Goal: Transaction & Acquisition: Purchase product/service

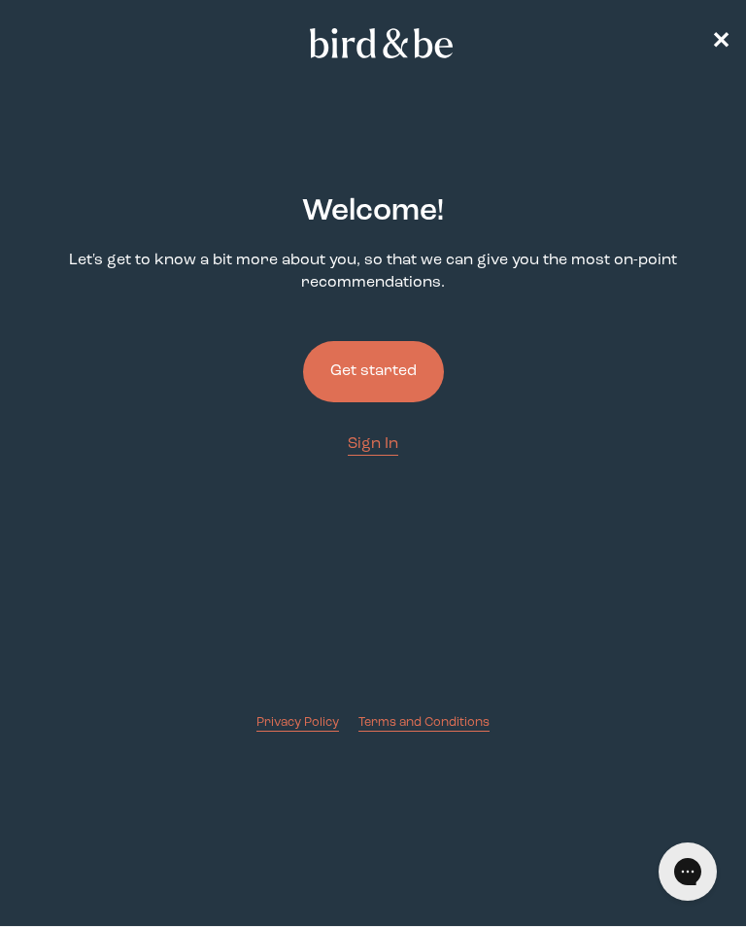
click at [396, 373] on button "Get started" at bounding box center [373, 371] width 141 height 61
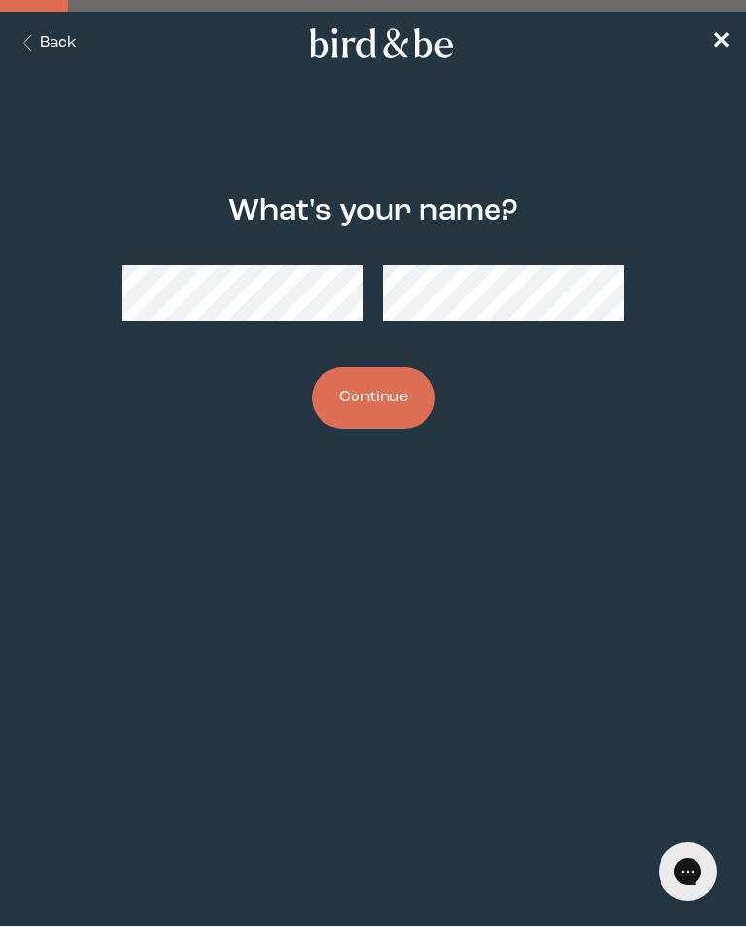
click at [384, 397] on button "Continue" at bounding box center [373, 397] width 123 height 61
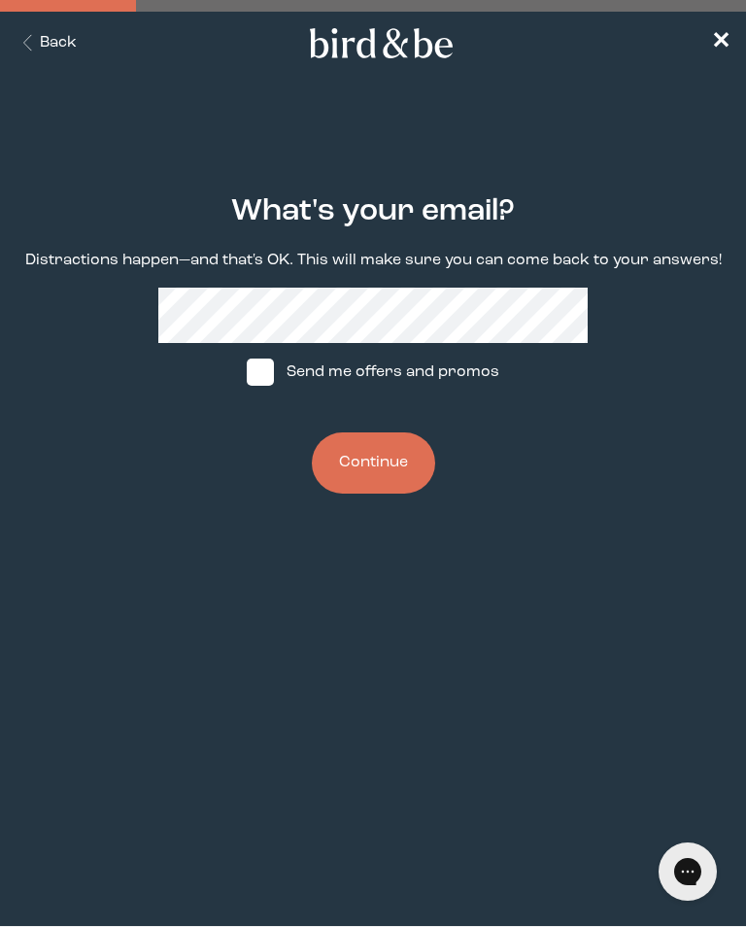
click at [265, 380] on span at bounding box center [260, 372] width 27 height 27
click at [247, 373] on input "Send me offers and promos" at bounding box center [246, 372] width 1 height 1
checkbox input "true"
click at [403, 475] on button "Continue" at bounding box center [373, 463] width 123 height 61
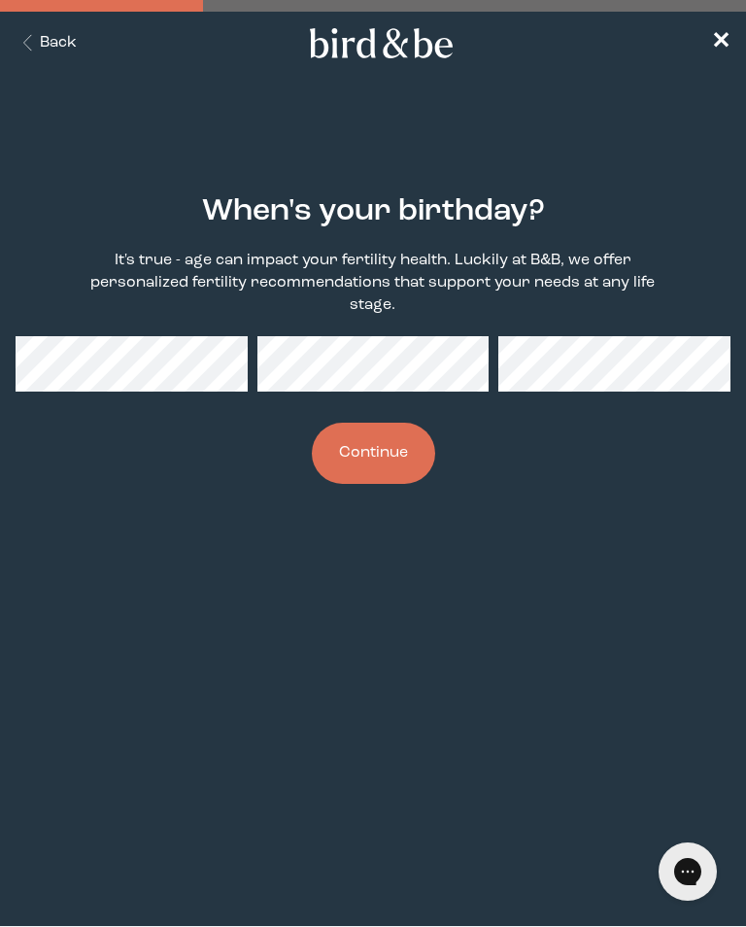
click at [395, 466] on button "Continue" at bounding box center [373, 453] width 123 height 61
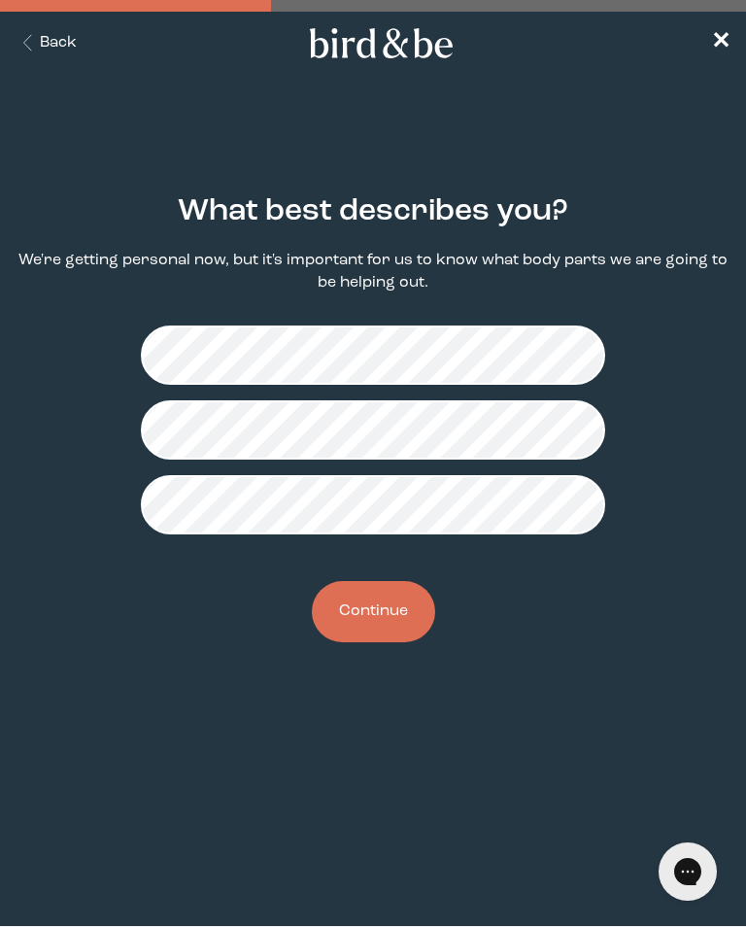
click at [394, 619] on button "Continue" at bounding box center [373, 611] width 123 height 61
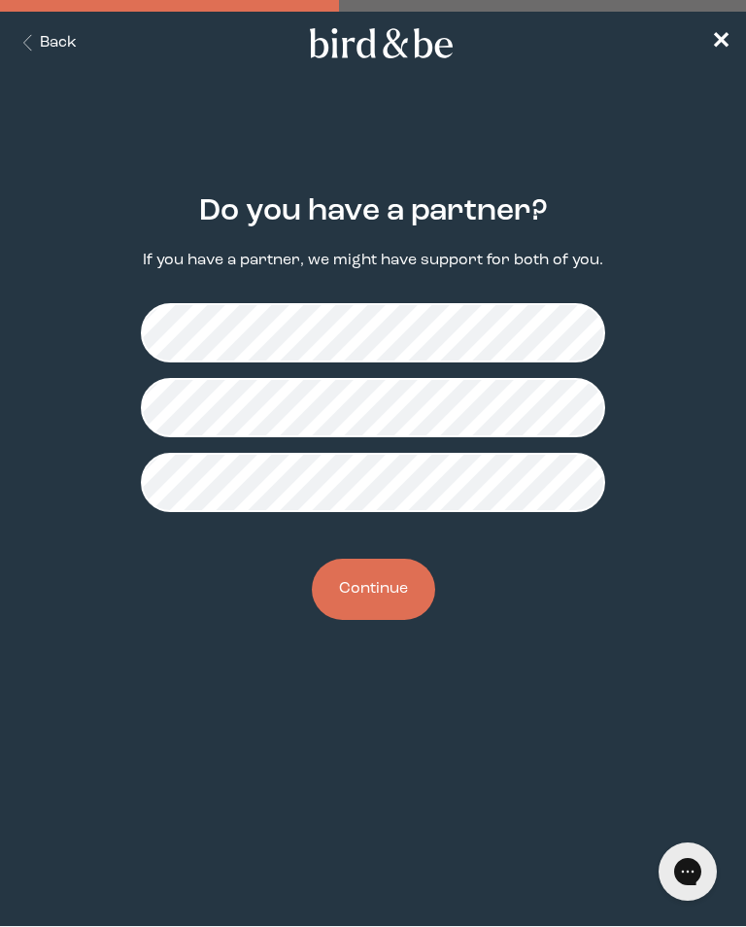
click at [399, 599] on button "Continue" at bounding box center [373, 589] width 123 height 61
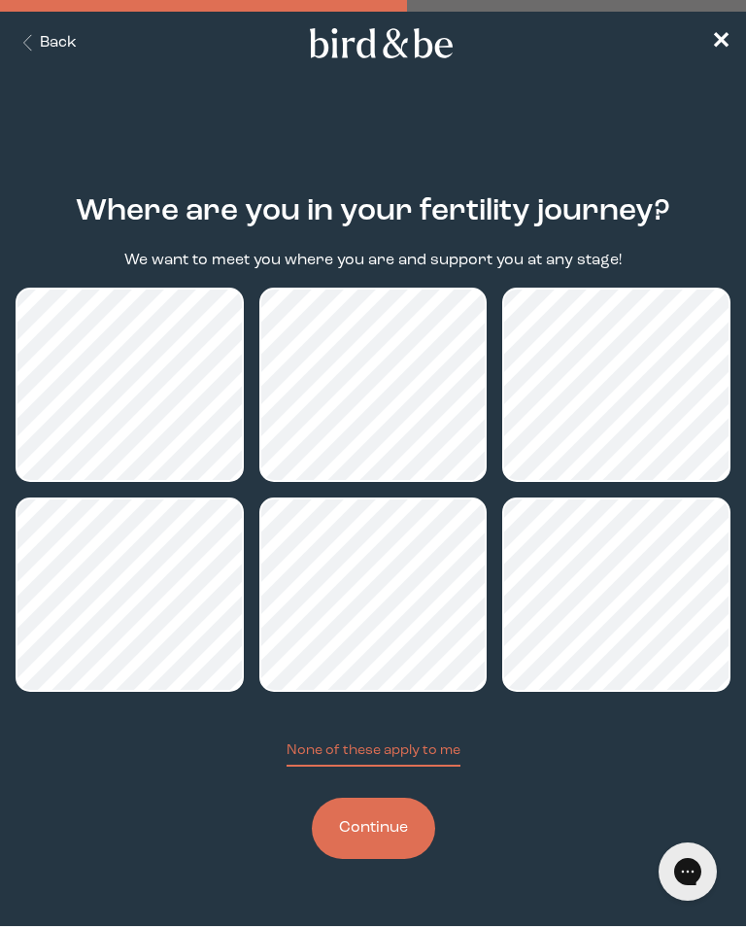
click at [405, 832] on button "Continue" at bounding box center [373, 828] width 123 height 61
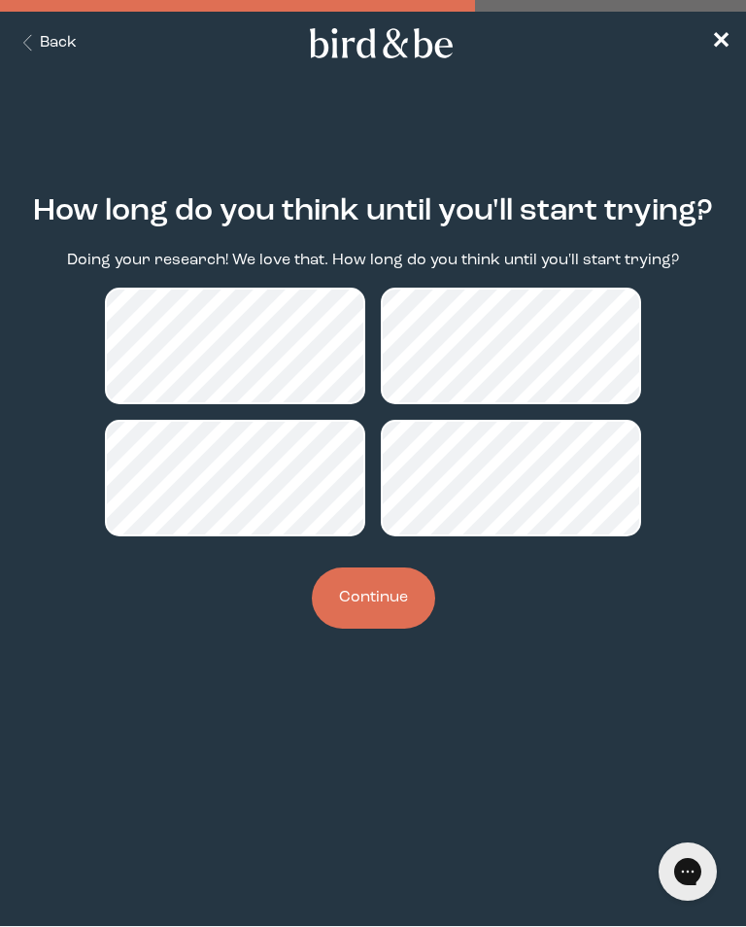
click at [392, 616] on button "Continue" at bounding box center [373, 598] width 123 height 61
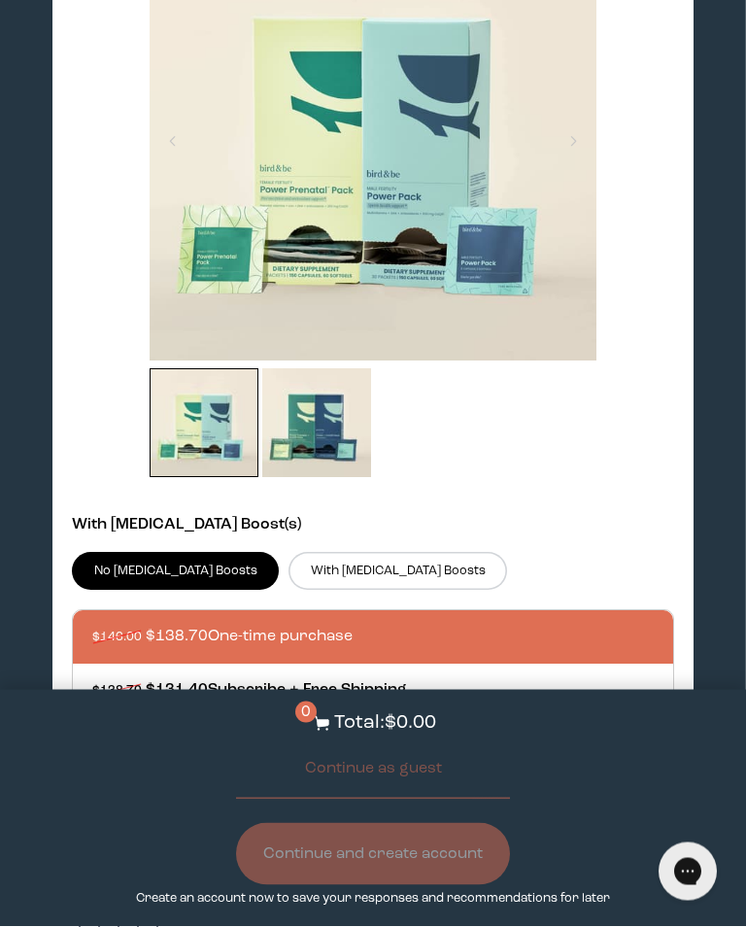
scroll to position [889, 0]
click at [349, 589] on label "With [MEDICAL_DATA] Boosts" at bounding box center [398, 570] width 219 height 37
click at [0, 0] on input "With [MEDICAL_DATA] Boosts" at bounding box center [0, 0] width 0 height 0
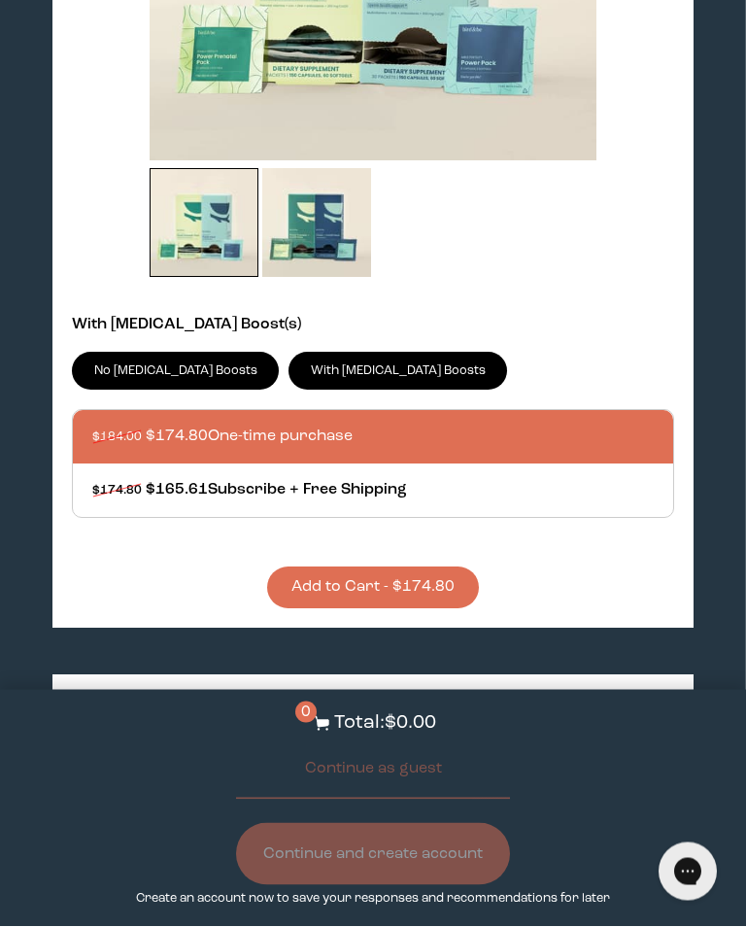
scroll to position [1090, 0]
click at [527, 464] on div at bounding box center [392, 436] width 600 height 53
click at [92, 426] on input "$184.00 $174.80 One-time purchase" at bounding box center [91, 425] width 1 height 1
click at [440, 608] on button "Add to Cart - $174.80" at bounding box center [373, 588] width 212 height 42
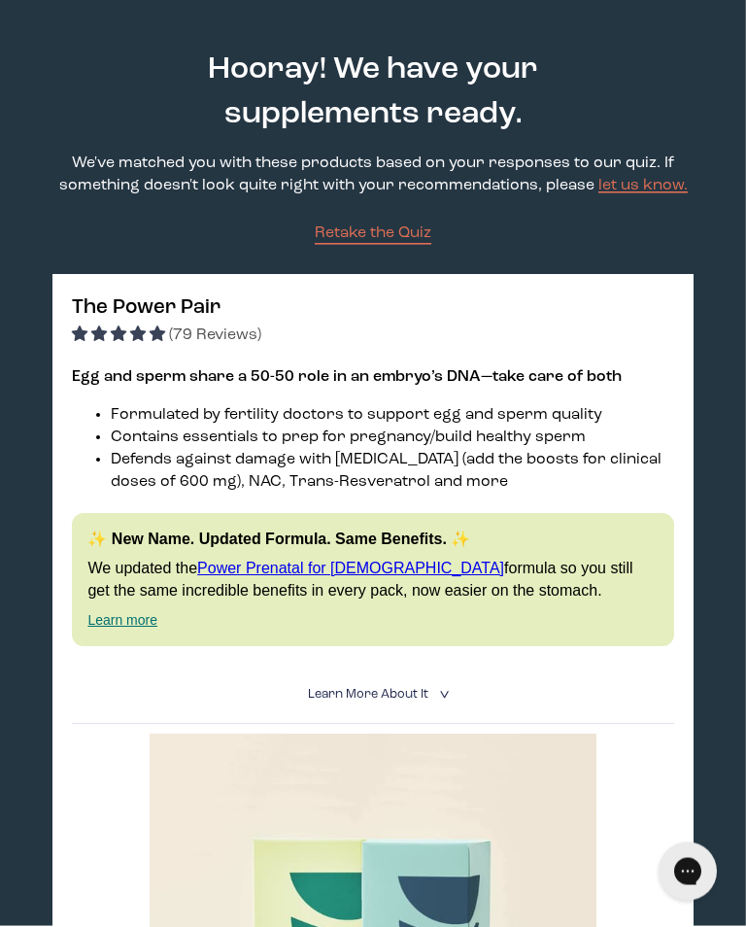
scroll to position [0, 0]
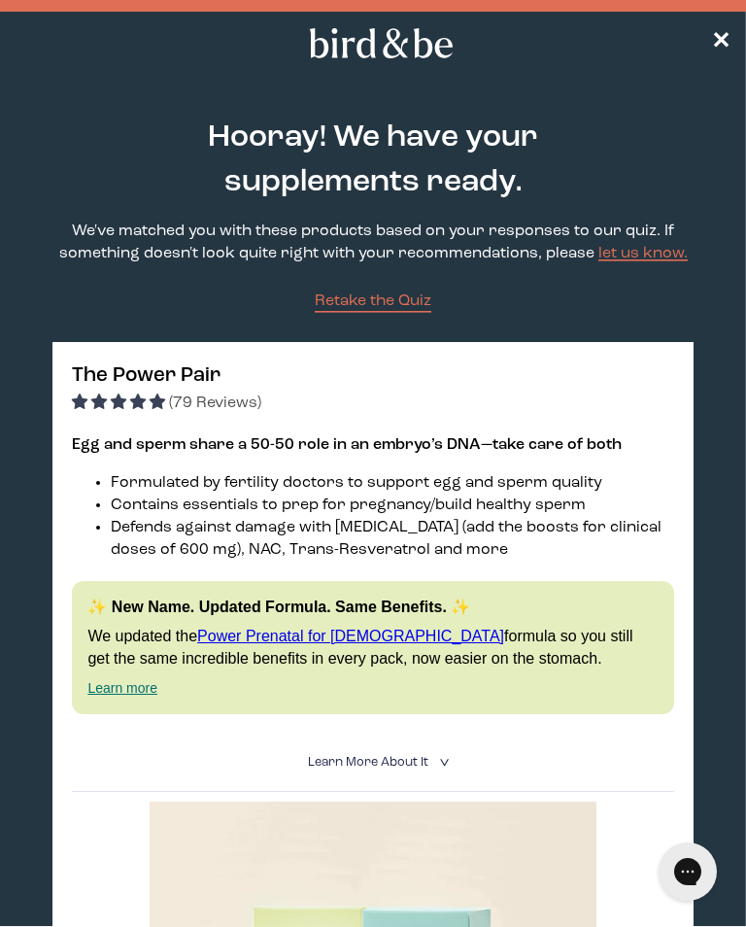
click at [724, 44] on span "✕" at bounding box center [720, 42] width 19 height 23
